Goal: Task Accomplishment & Management: Manage account settings

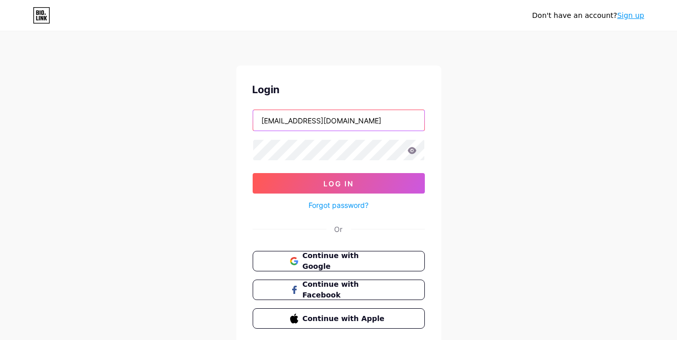
click at [344, 125] on input "gersonbf24@gmail.com" at bounding box center [338, 120] width 171 height 20
type input "labasebolivia@gmail.com"
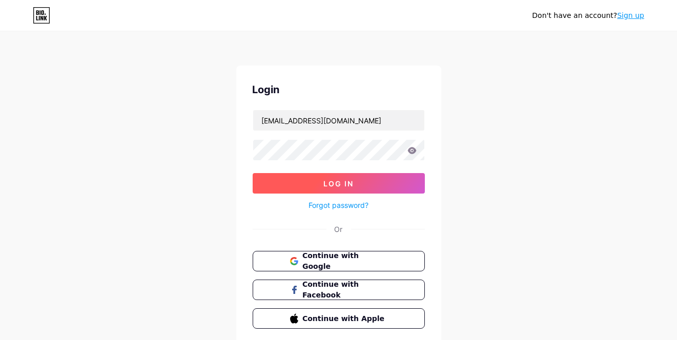
click at [349, 186] on span "Log In" at bounding box center [338, 183] width 30 height 9
